Goal: Information Seeking & Learning: Learn about a topic

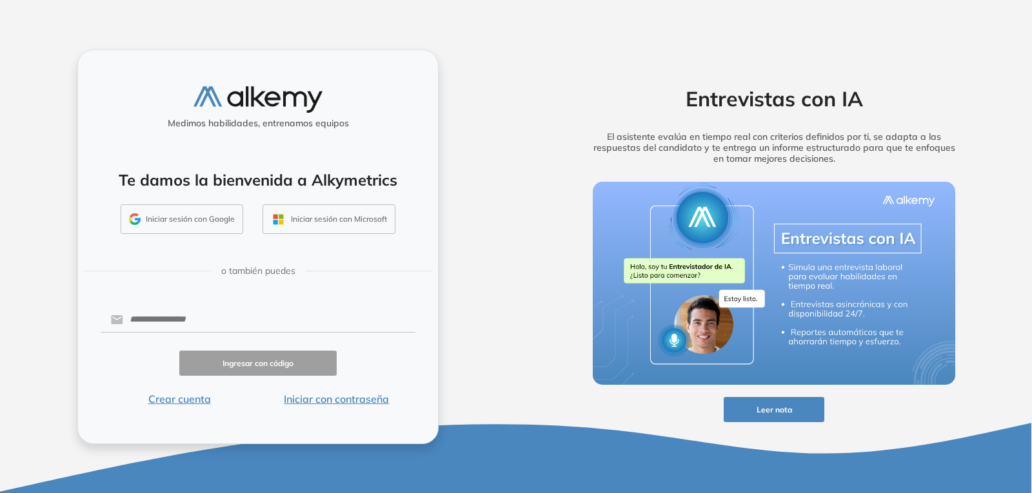
click at [220, 219] on button "Iniciar sesión con Google" at bounding box center [182, 219] width 123 height 30
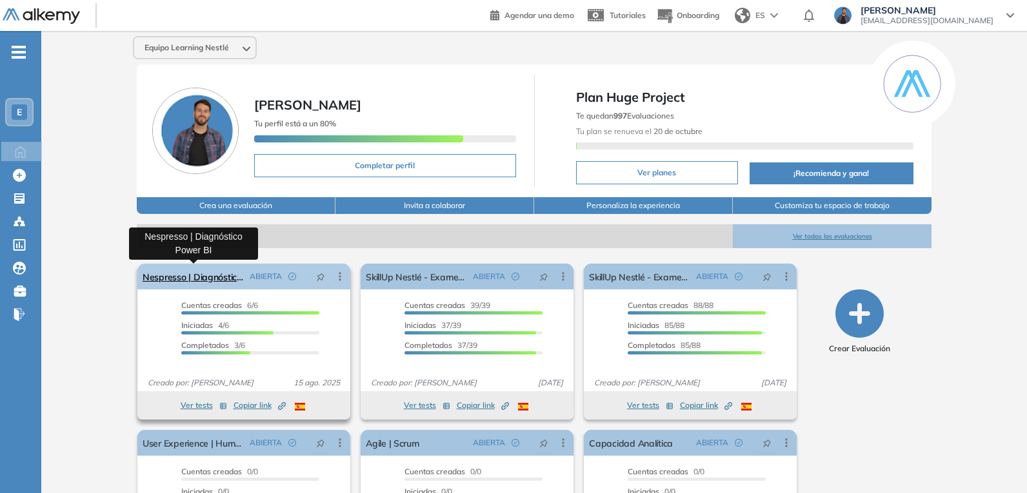
click at [191, 273] on link "Nespresso | Diagnóstico Power BI" at bounding box center [193, 277] width 102 height 26
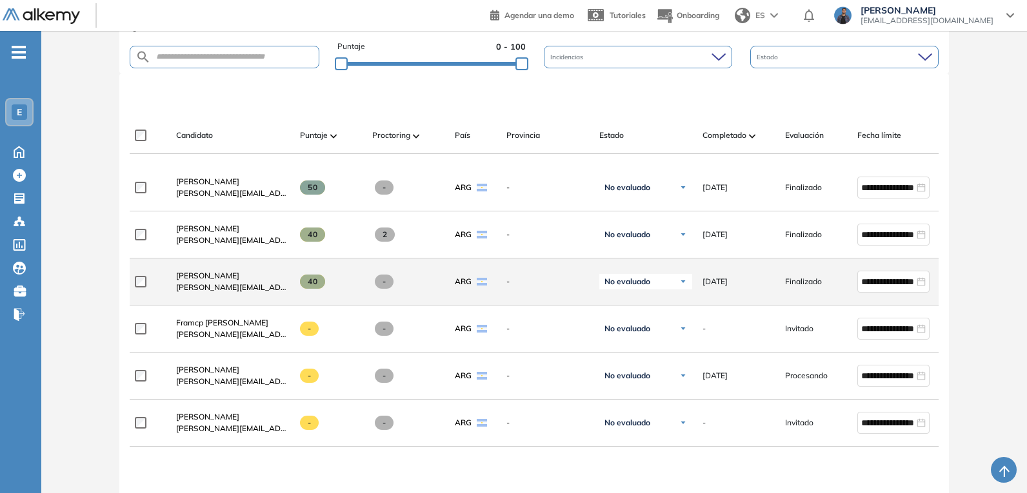
scroll to position [322, 0]
